Goal: Task Accomplishment & Management: Manage account settings

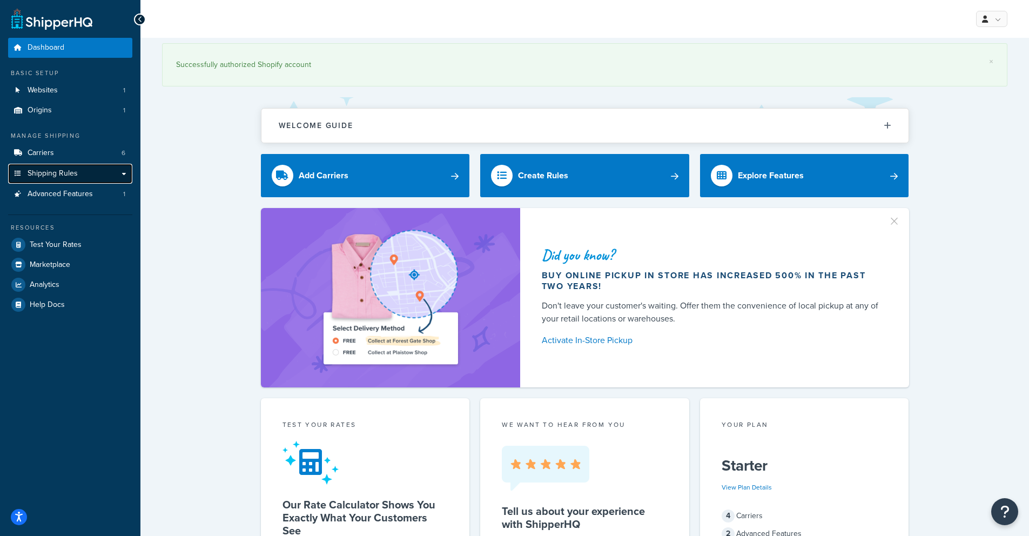
click at [53, 169] on span "Shipping Rules" at bounding box center [53, 173] width 50 height 9
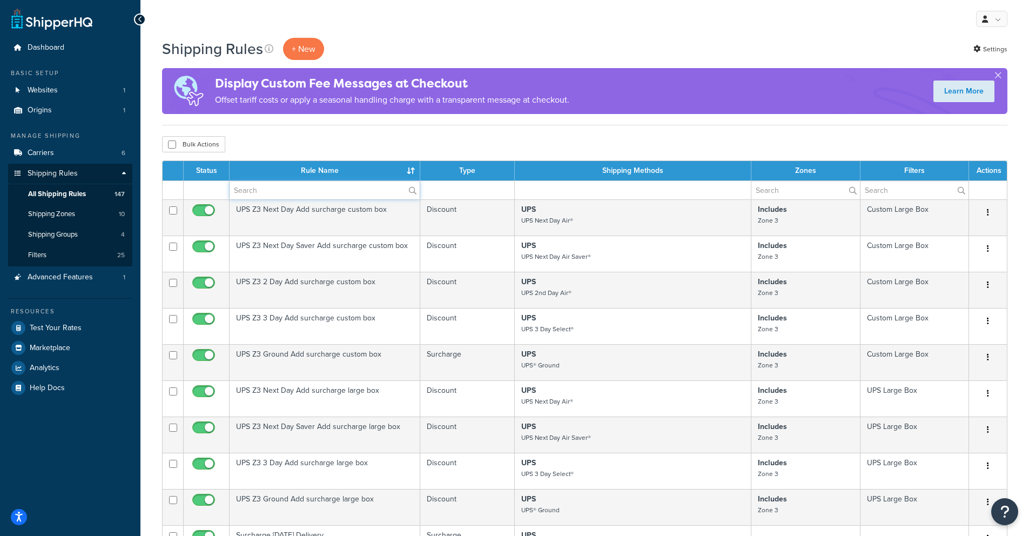
click at [291, 190] on input "text" at bounding box center [325, 190] width 190 height 18
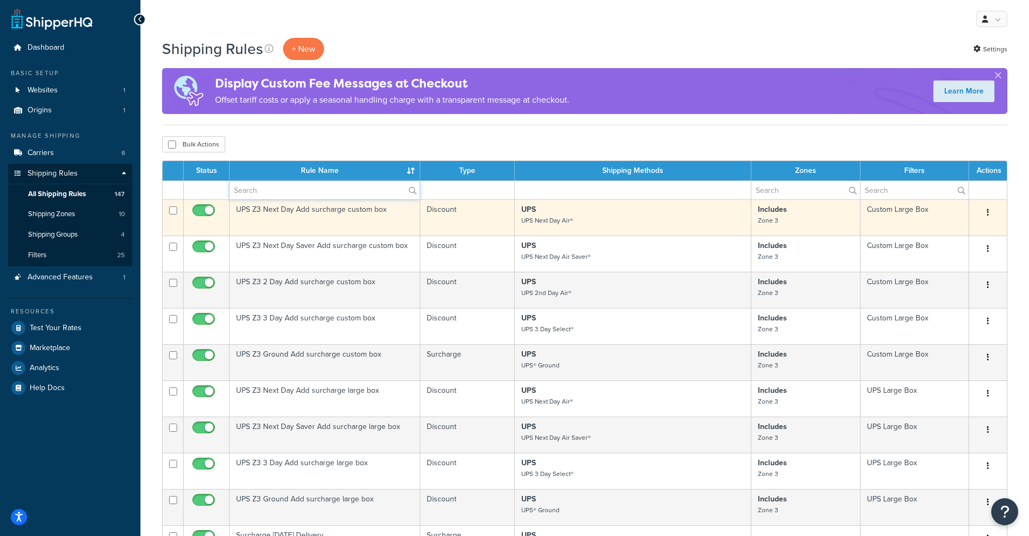
type input "hide"
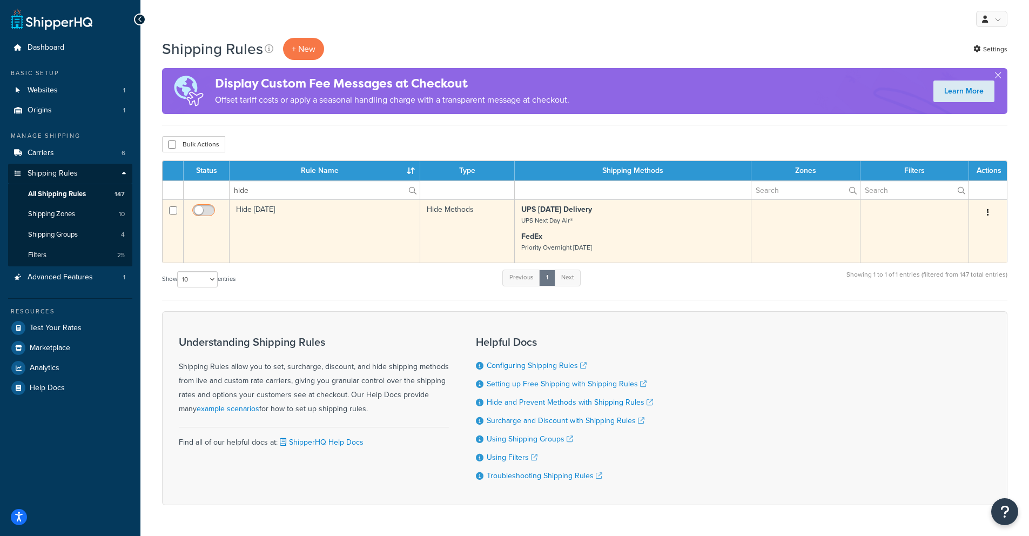
click at [207, 210] on input "checkbox" at bounding box center [205, 213] width 30 height 14
checkbox input "true"
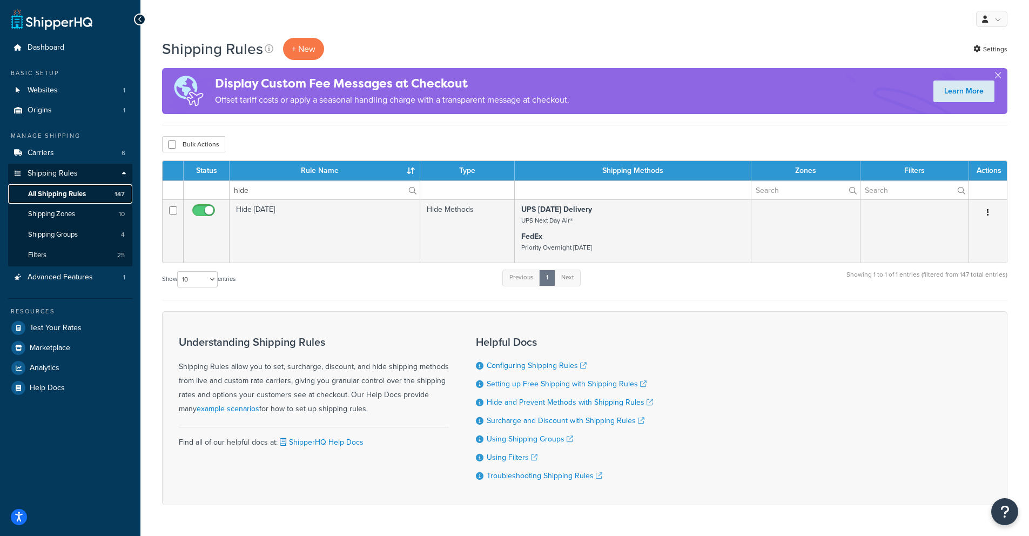
click at [45, 190] on span "All Shipping Rules" at bounding box center [57, 194] width 58 height 9
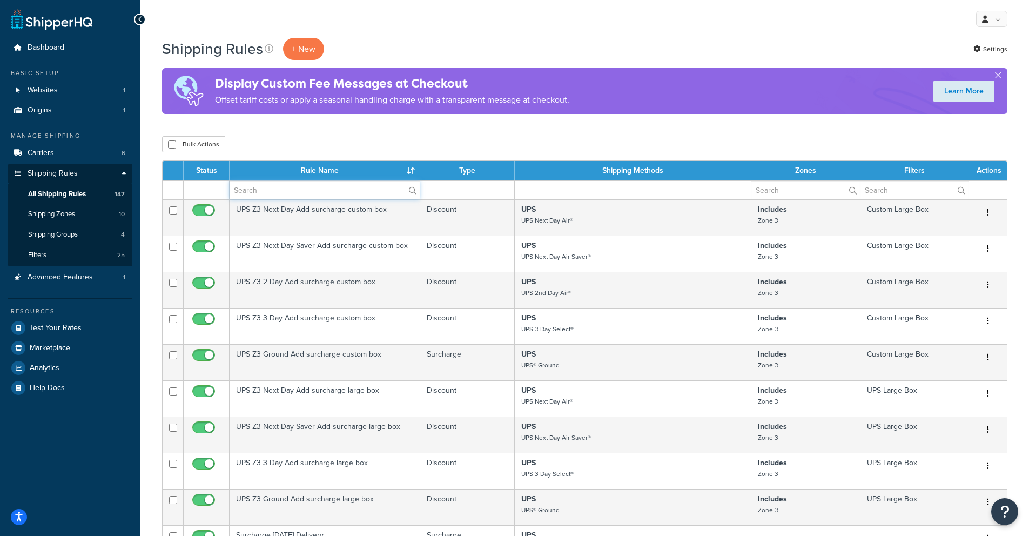
click at [296, 192] on input "text" at bounding box center [325, 190] width 190 height 18
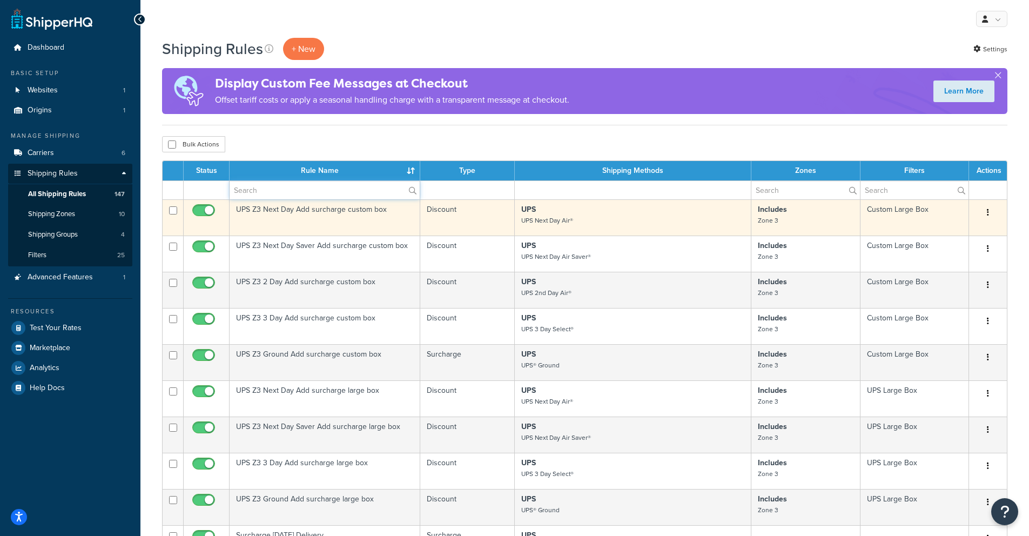
type input "hide"
